Goal: Find specific page/section: Find specific page/section

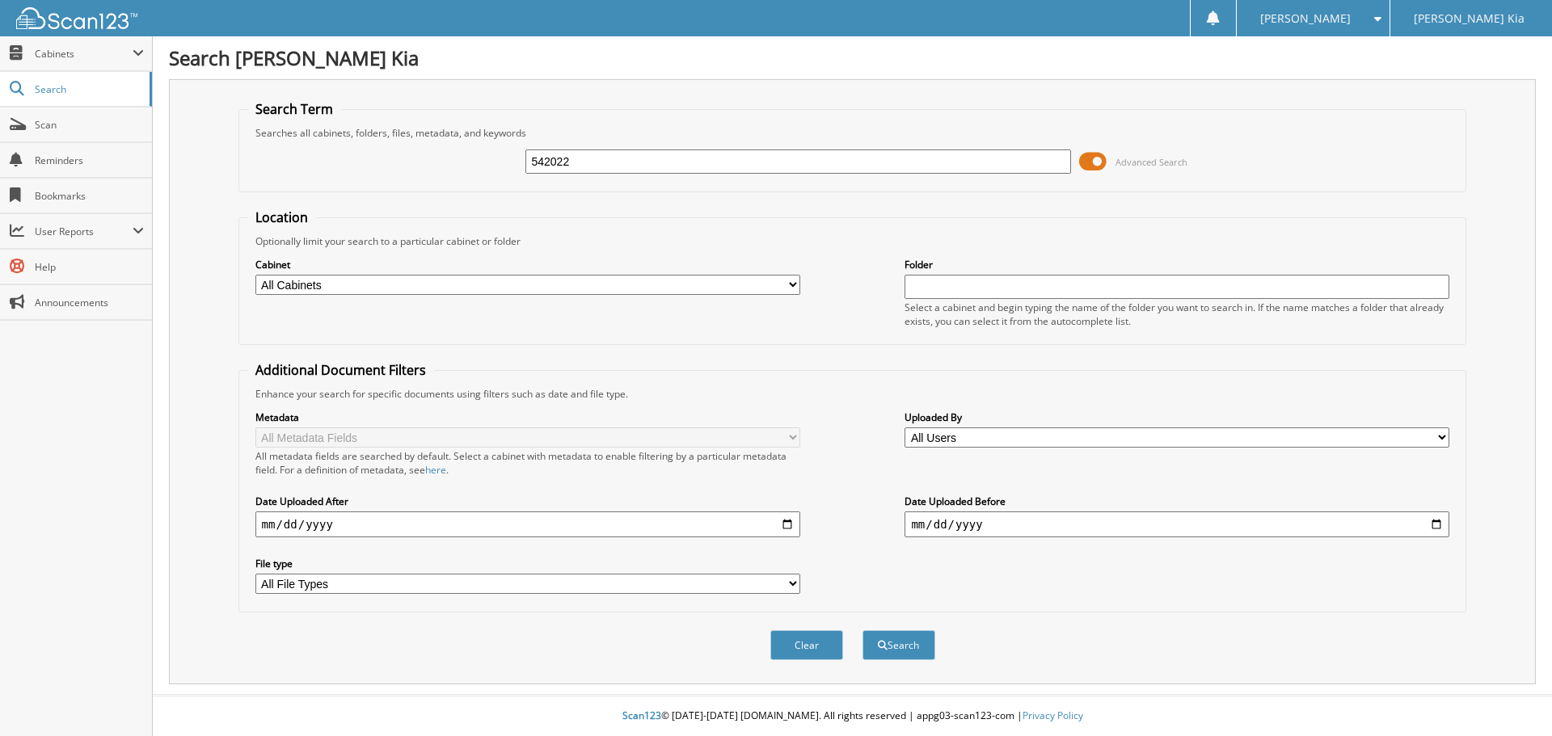
type input "542022"
click at [863, 631] on button "Search" at bounding box center [899, 646] width 73 height 30
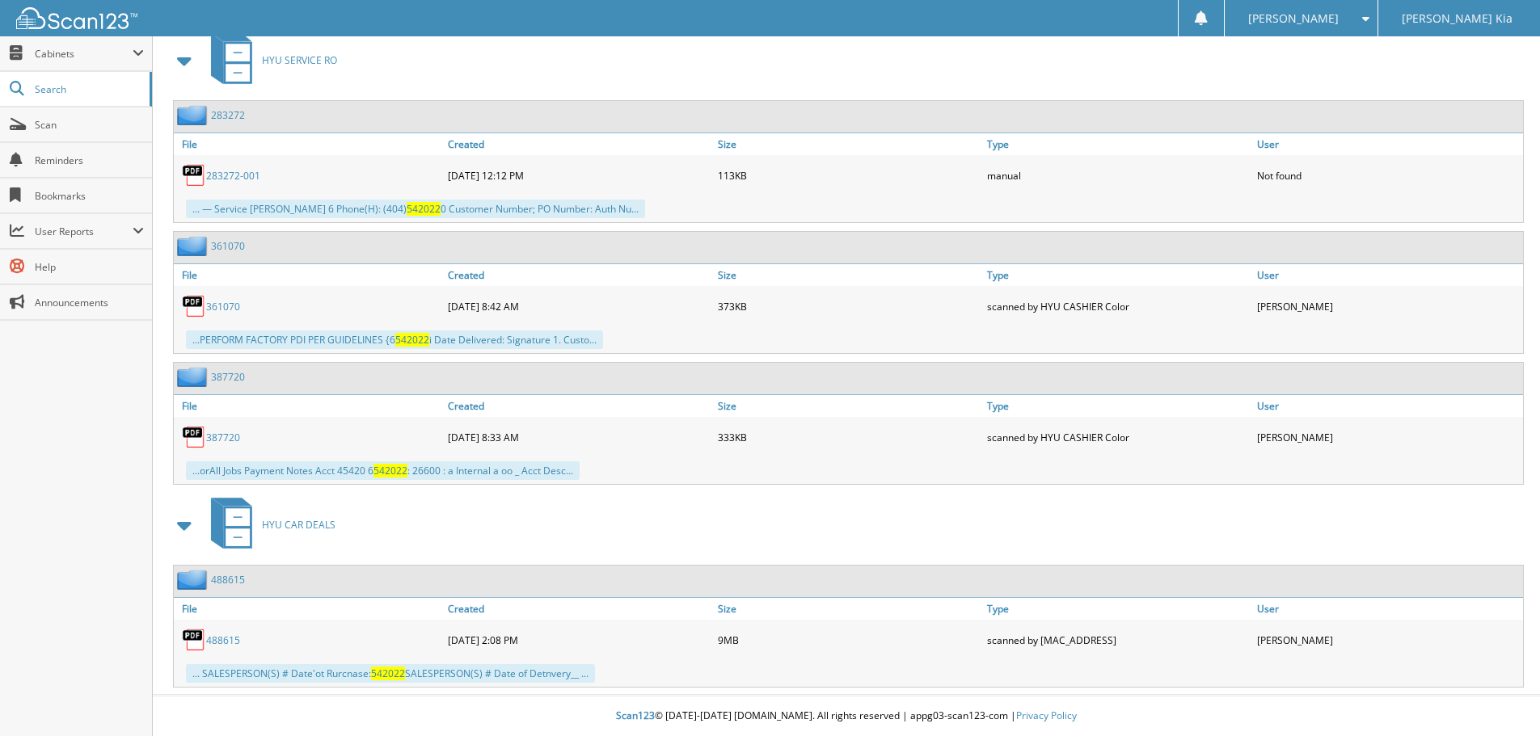
scroll to position [155, 0]
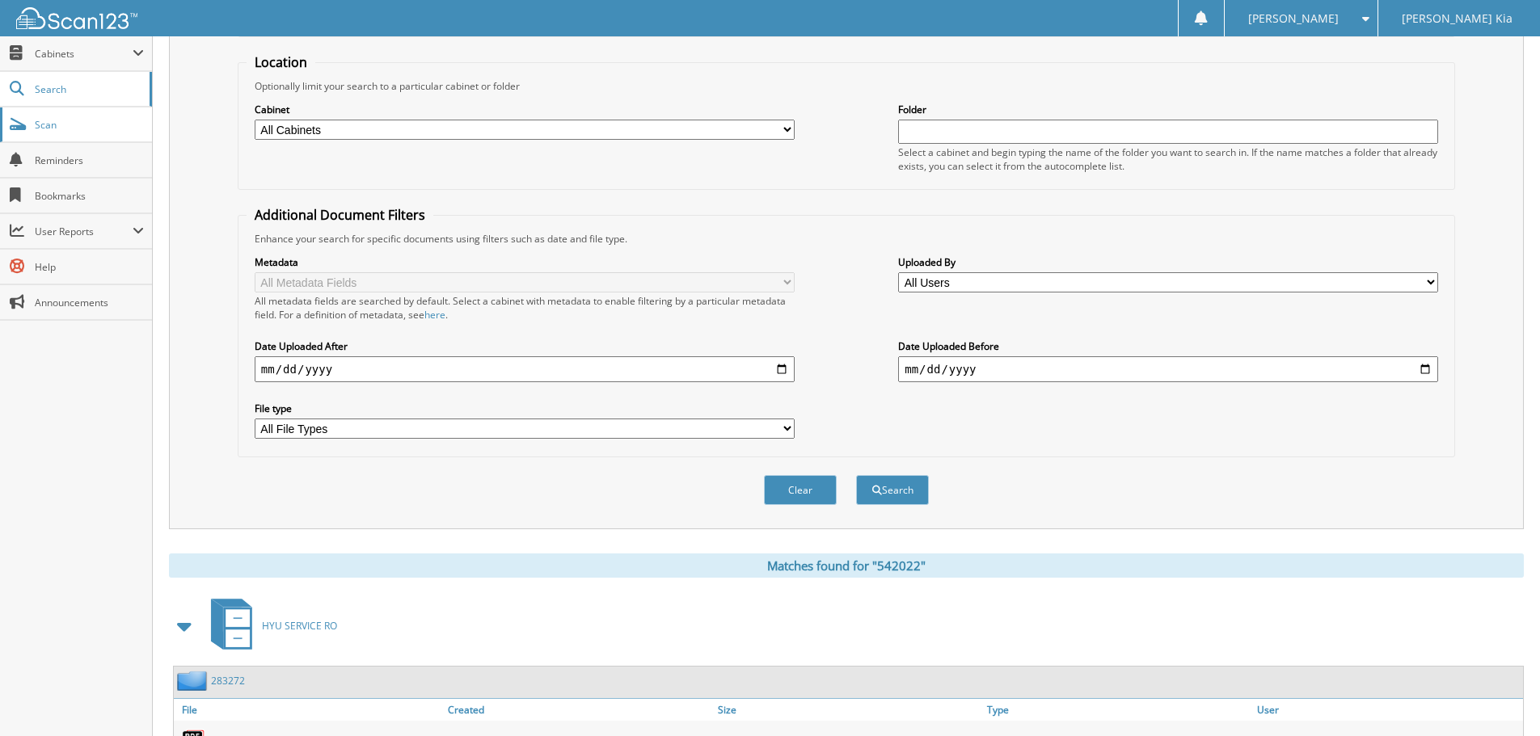
type input "542022"
click at [71, 124] on span "Scan" at bounding box center [89, 125] width 109 height 14
